Goal: Share content

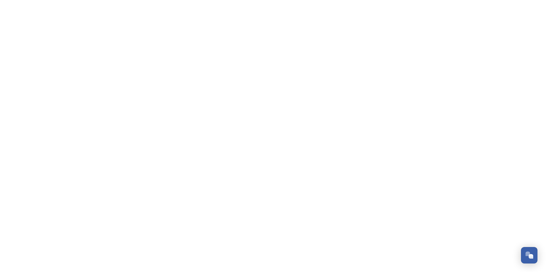
scroll to position [1712, 0]
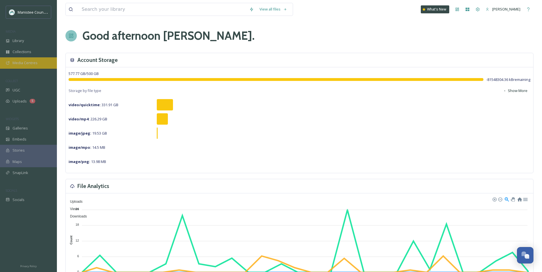
click at [27, 63] on span "Media Centres" at bounding box center [25, 62] width 25 height 5
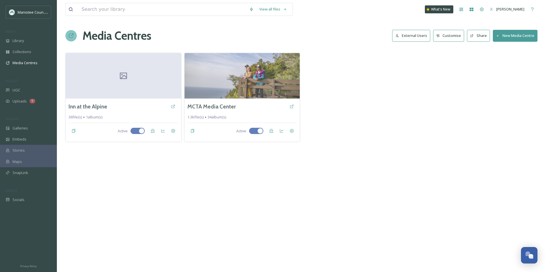
click at [414, 38] on button "External Users" at bounding box center [411, 36] width 38 height 12
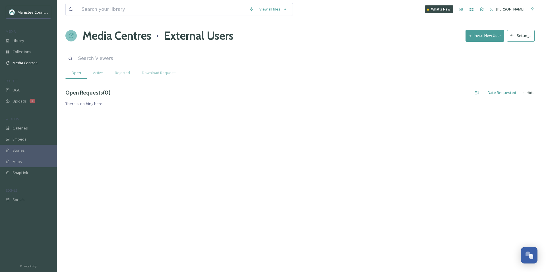
click at [106, 37] on h1 "Media Centres" at bounding box center [116, 35] width 69 height 17
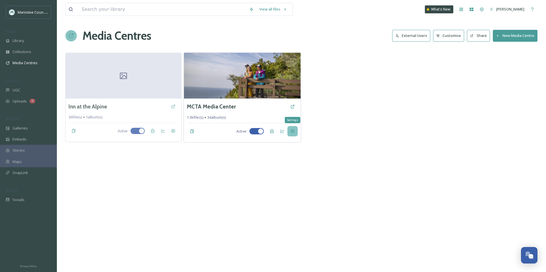
click at [292, 129] on div "Settings" at bounding box center [292, 131] width 10 height 10
click at [213, 99] on div "MCTA Media Center 1.3k file(s) 34 album(s) Active" at bounding box center [242, 121] width 117 height 44
click at [226, 80] on img at bounding box center [242, 76] width 117 height 46
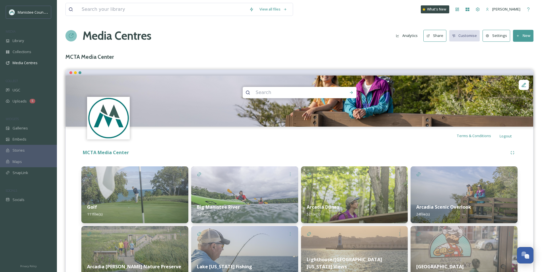
click at [438, 37] on button "Share" at bounding box center [434, 36] width 23 height 12
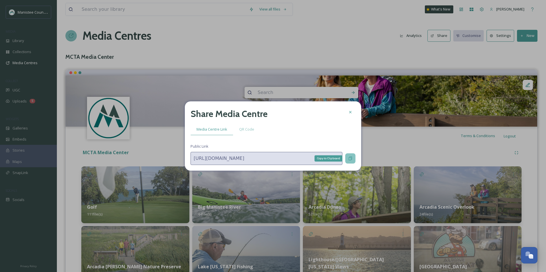
click at [345, 159] on div "Copy to Clipboard" at bounding box center [350, 159] width 10 height 10
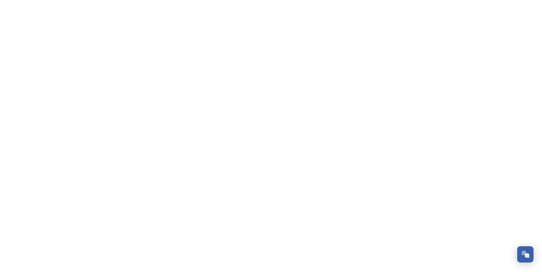
scroll to position [1712, 0]
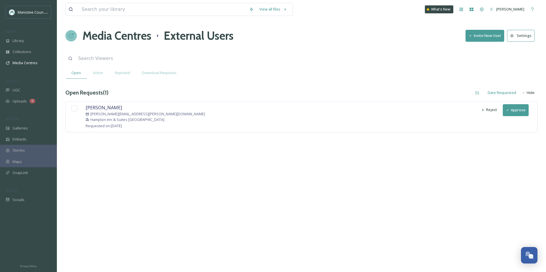
click at [73, 109] on input "checkbox" at bounding box center [74, 109] width 6 height 6
checkbox input "true"
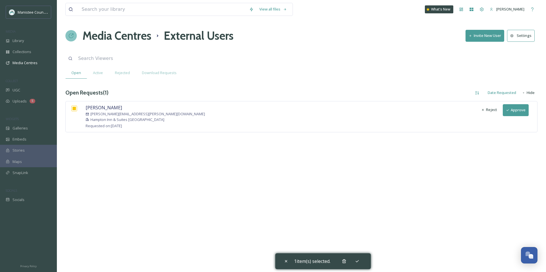
click at [519, 109] on button "Approve" at bounding box center [516, 110] width 26 height 12
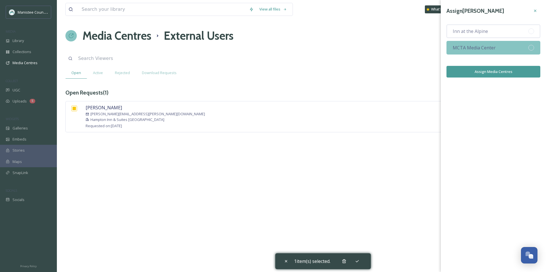
click at [470, 51] on div "MCTA Media Center" at bounding box center [493, 48] width 94 height 14
click at [498, 72] on button "Assign Media Centres" at bounding box center [493, 72] width 94 height 12
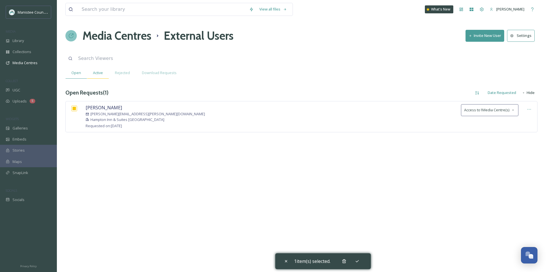
click at [100, 74] on span "Active" at bounding box center [98, 72] width 10 height 5
